Goal: Find specific page/section: Find specific page/section

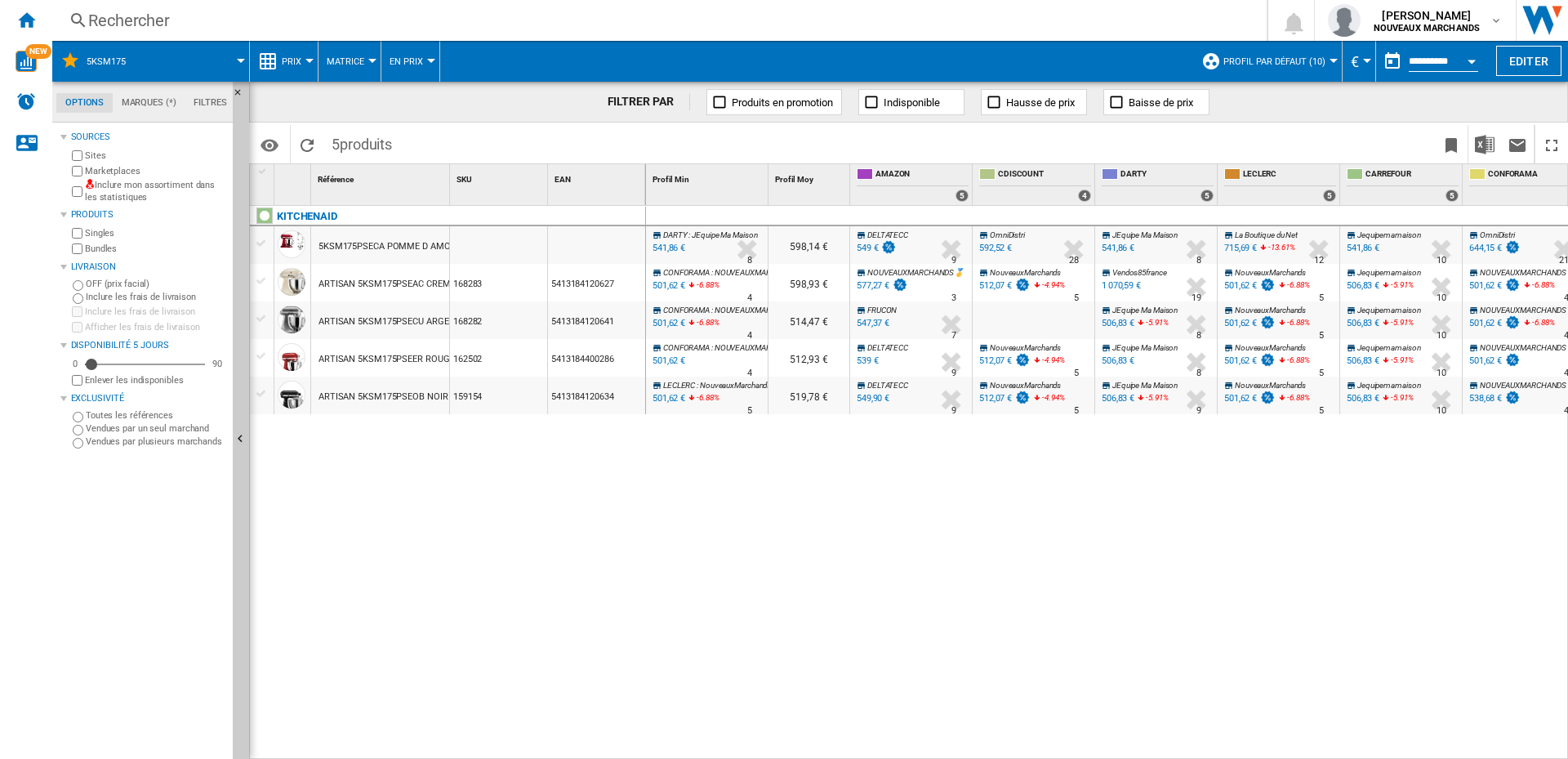
click at [159, 18] on div "Rechercher" at bounding box center [656, 20] width 1136 height 23
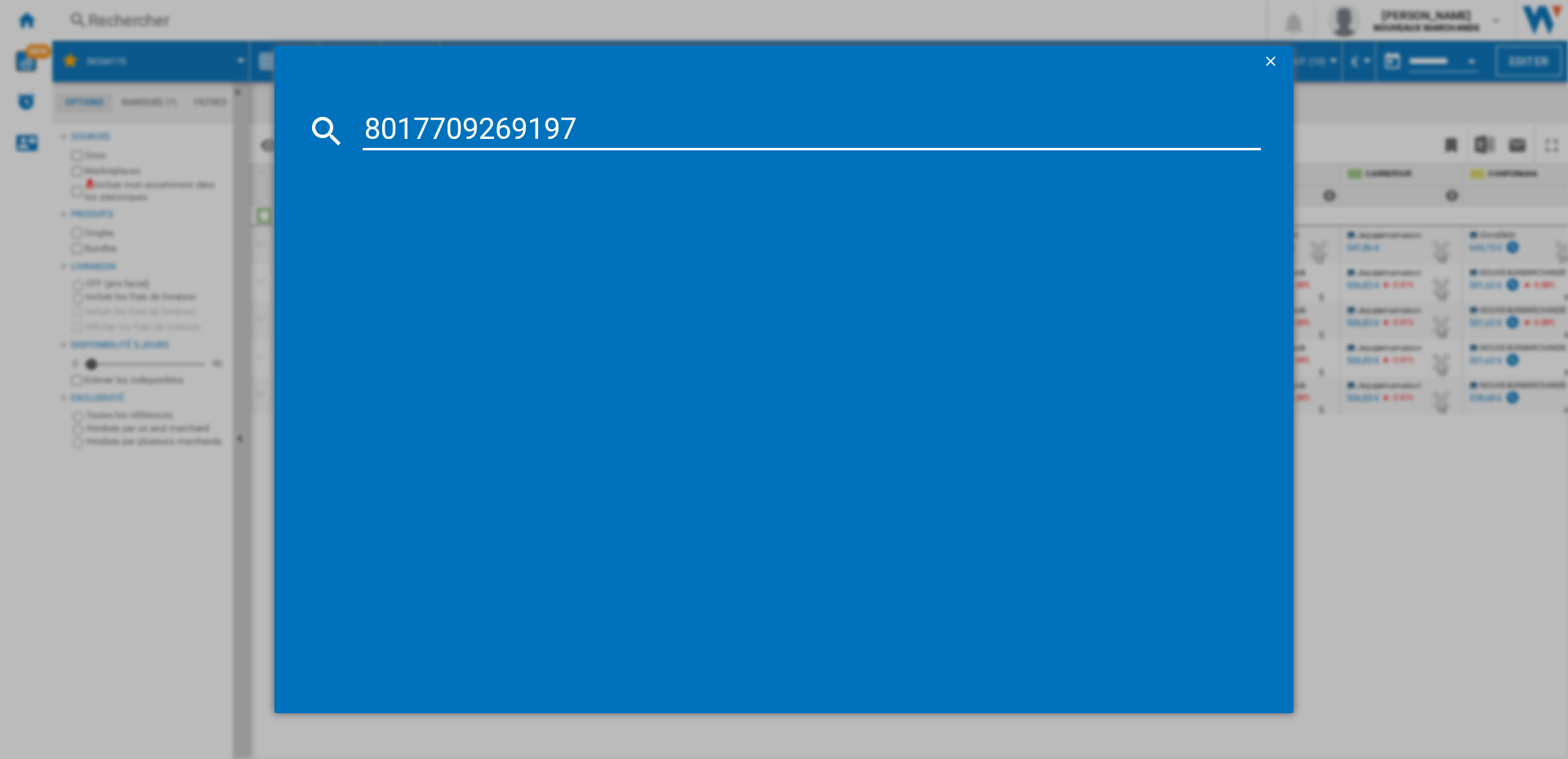
type input "8017709269197"
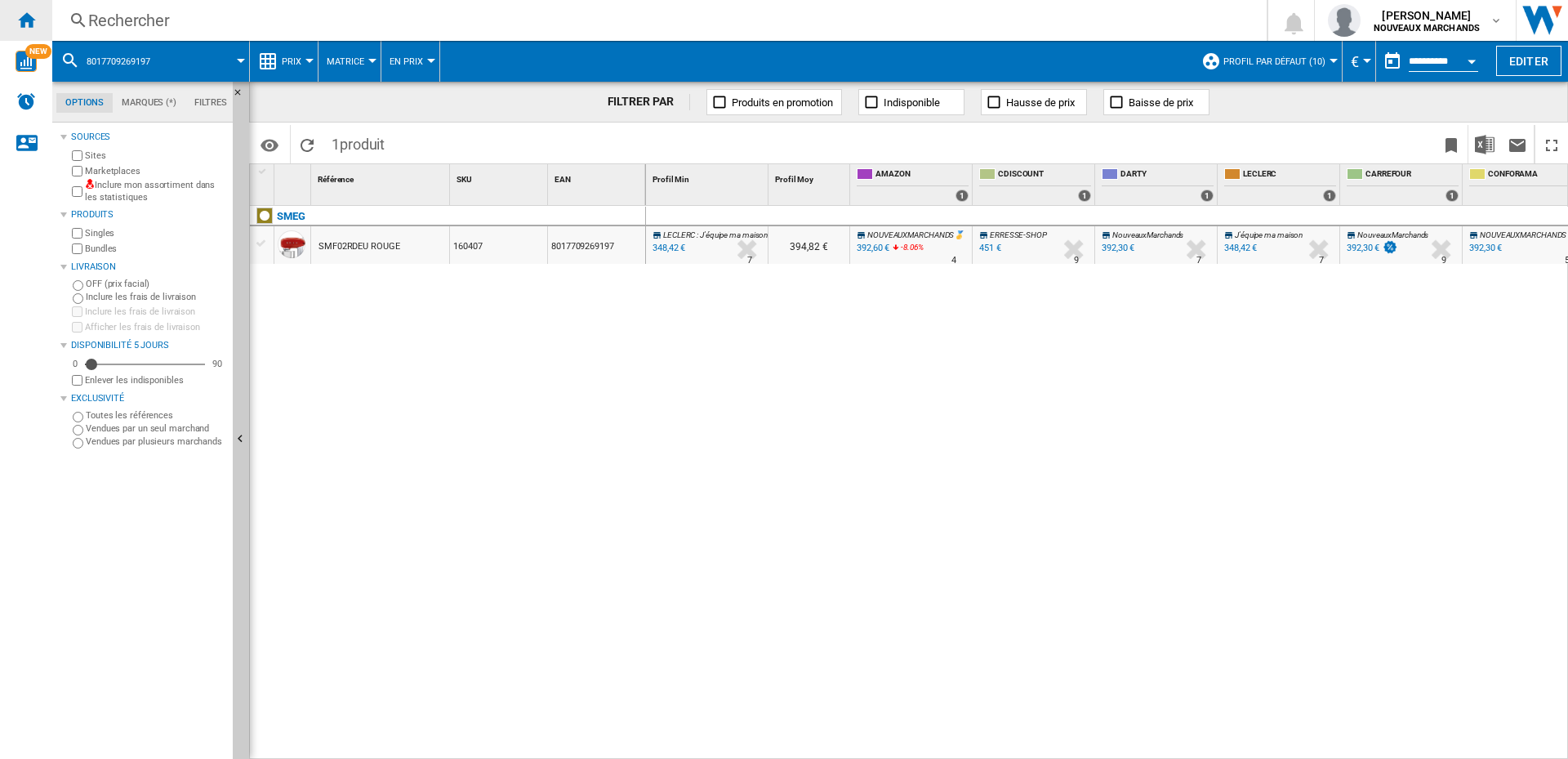
click at [39, 18] on div "Accueil" at bounding box center [26, 20] width 52 height 41
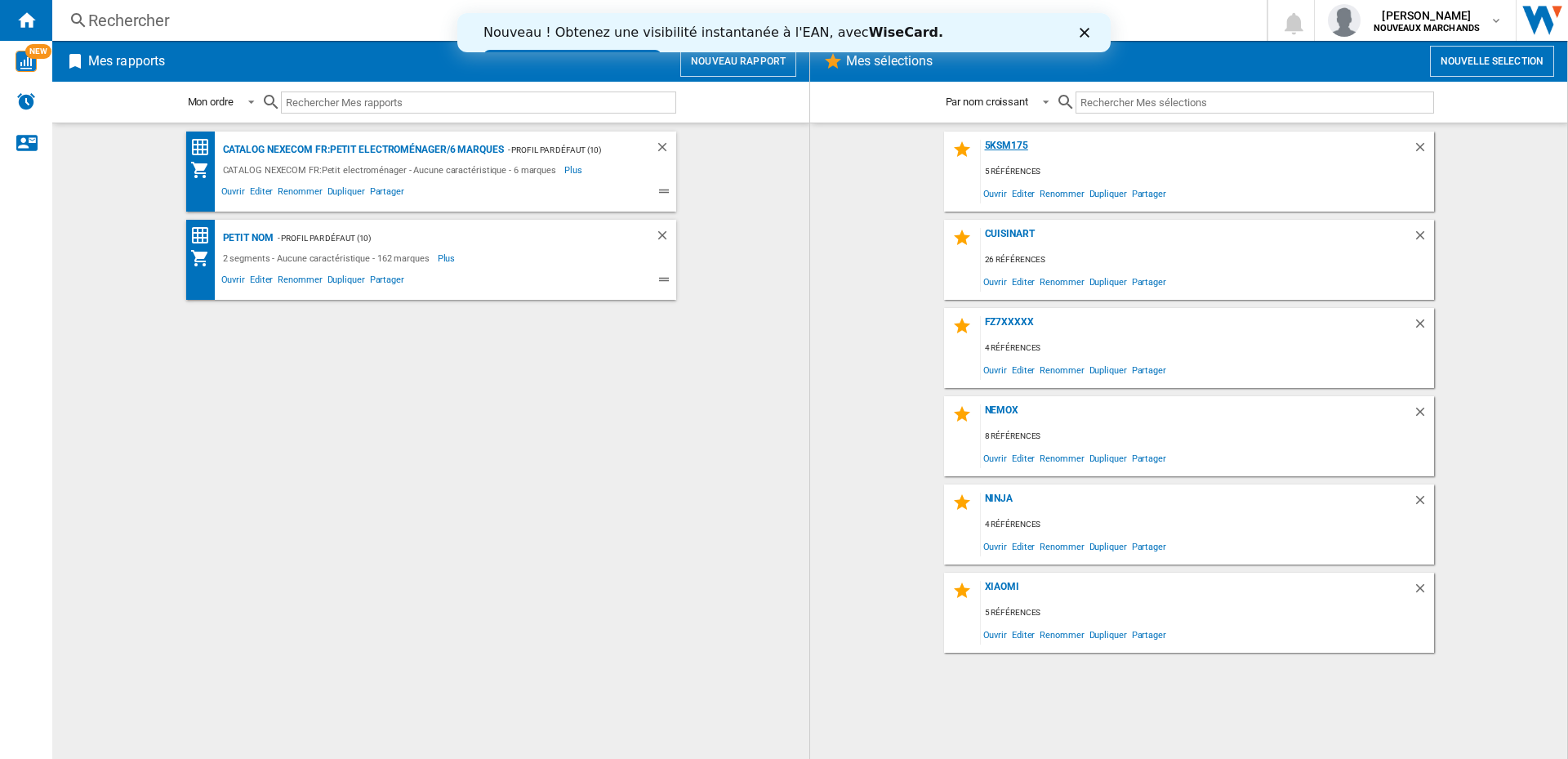
click at [1013, 146] on div "5KSM175" at bounding box center [1196, 151] width 432 height 22
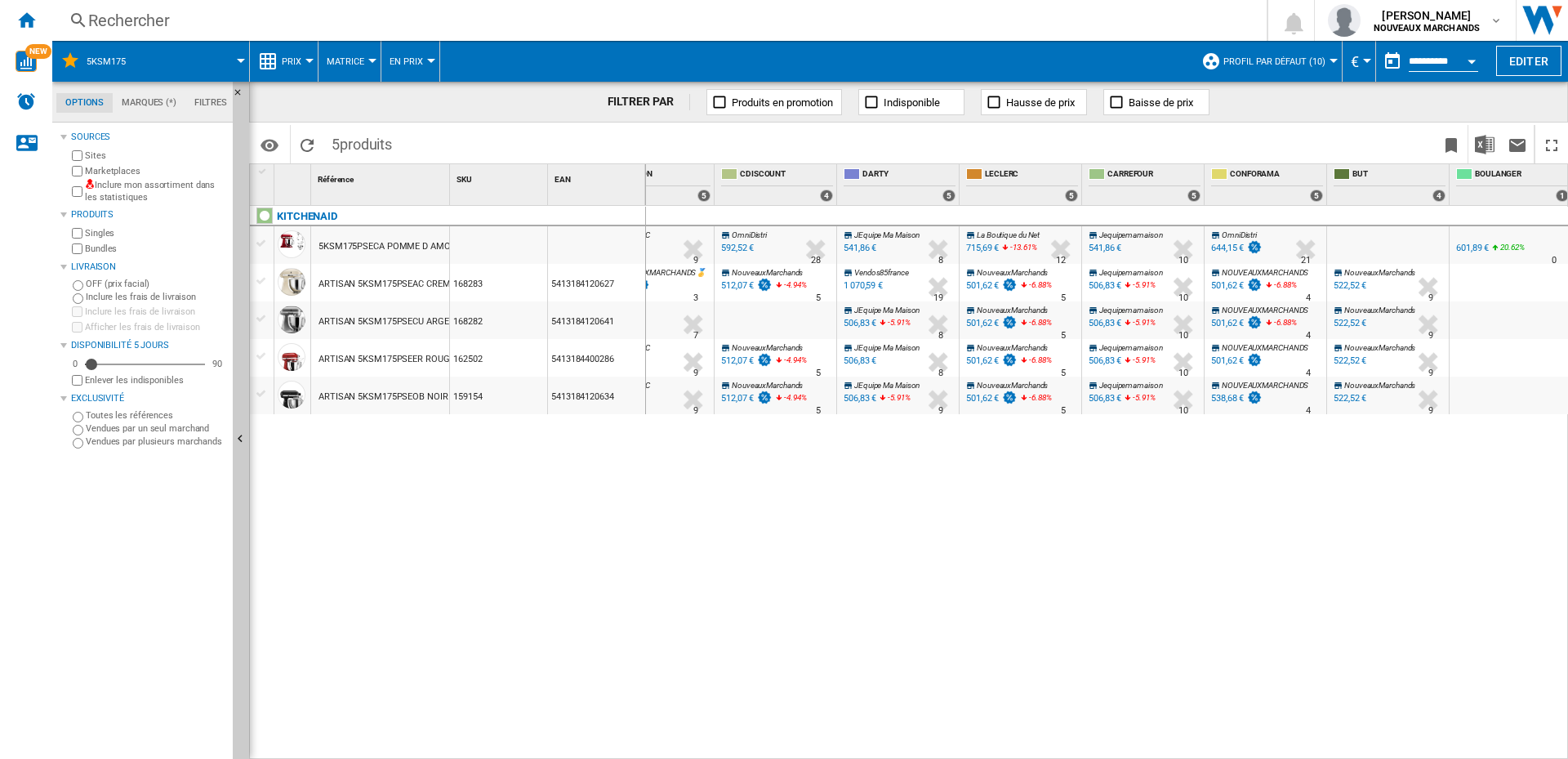
scroll to position [0, 261]
click at [1485, 249] on div "601,89 €" at bounding box center [1469, 247] width 33 height 11
click at [863, 252] on div "541,86 €" at bounding box center [856, 247] width 33 height 11
